Goal: Navigation & Orientation: Find specific page/section

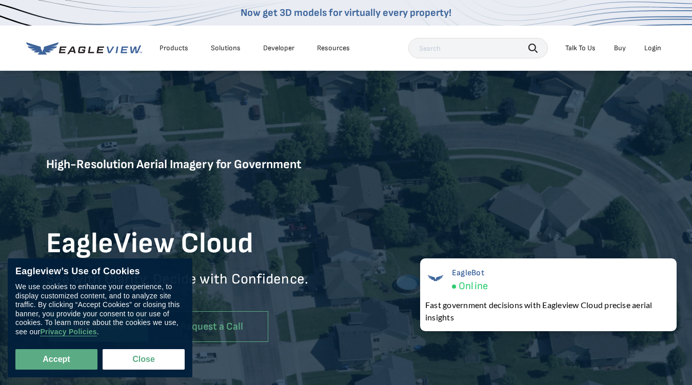
click at [174, 48] on div "Products" at bounding box center [174, 48] width 29 height 9
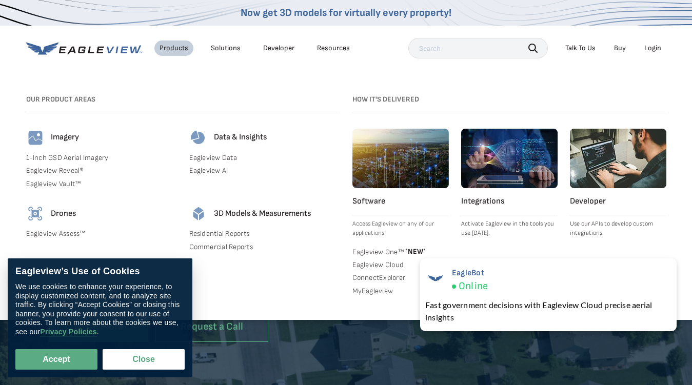
click at [225, 48] on div "Solutions" at bounding box center [226, 48] width 30 height 9
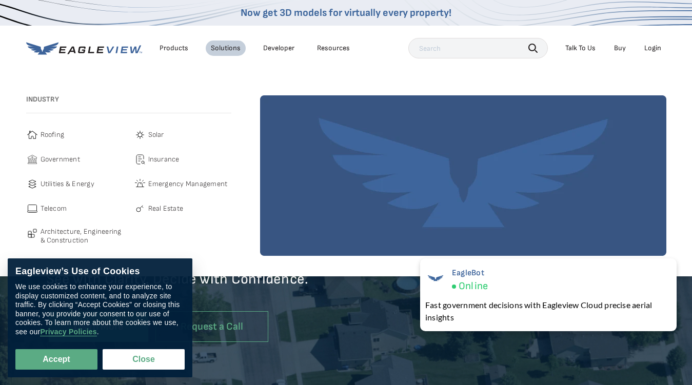
click at [333, 48] on div "Resources" at bounding box center [333, 48] width 33 height 9
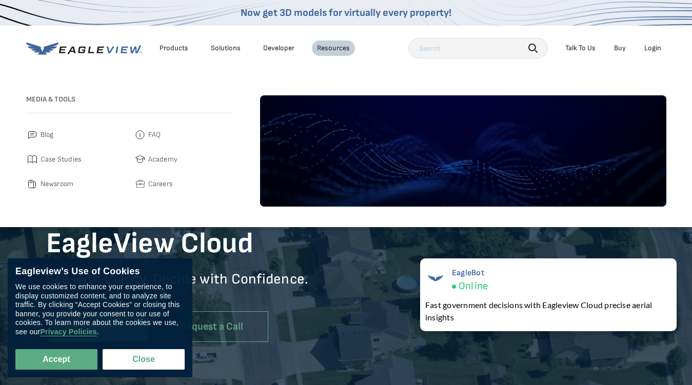
click at [533, 48] on icon "button" at bounding box center [532, 48] width 9 height 9
click at [580, 48] on div "Talk To Us" at bounding box center [580, 48] width 30 height 9
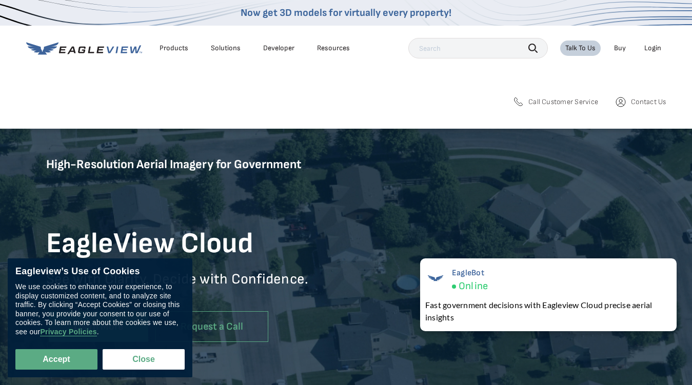
click at [653, 48] on div "Login" at bounding box center [652, 48] width 17 height 9
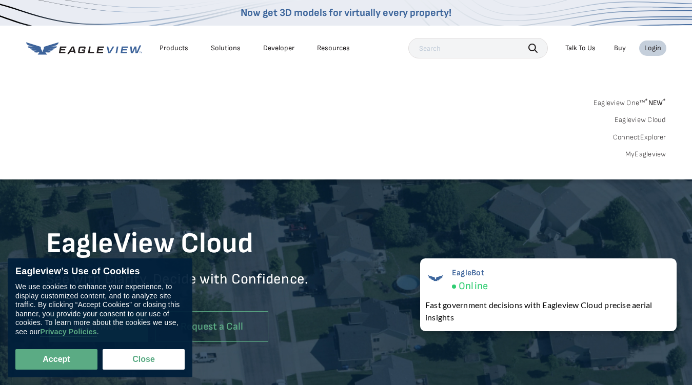
click at [56, 360] on button "Accept" at bounding box center [56, 359] width 82 height 21
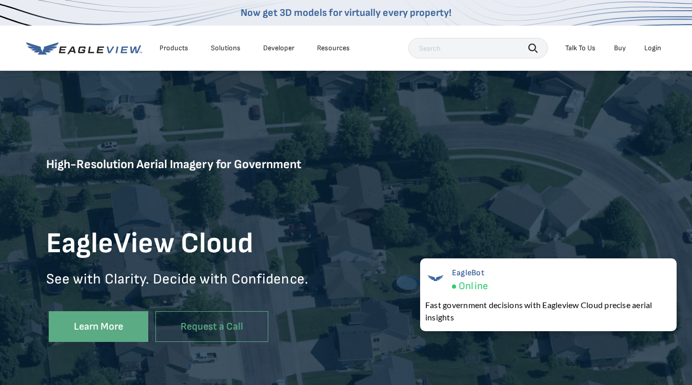
click at [144, 360] on button "Close" at bounding box center [142, 357] width 78 height 19
checkbox input "false"
click at [548, 295] on div "EagleBot Online Fast government decisions with Eagleview Cloud precise aerial i…" at bounding box center [548, 295] width 256 height 73
